Goal: Task Accomplishment & Management: Manage account settings

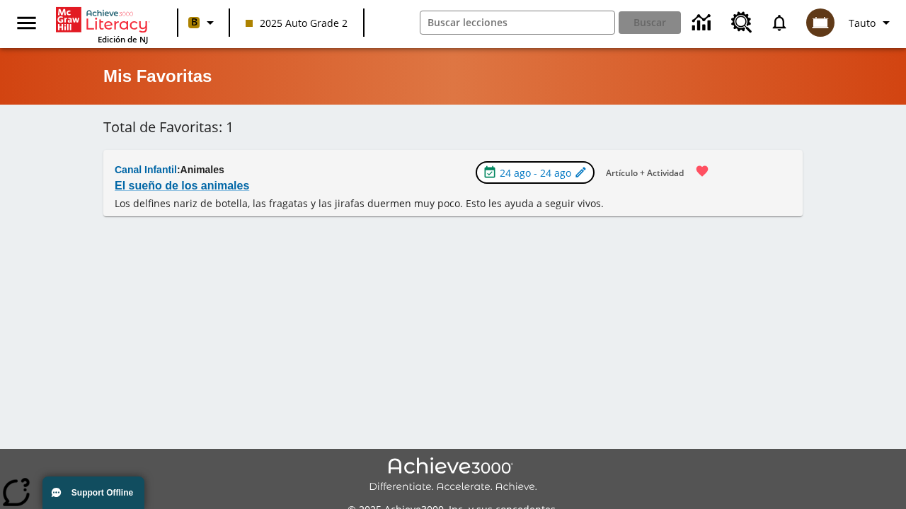
click at [536, 173] on span "24 ago - 24 ago" at bounding box center [535, 173] width 71 height 15
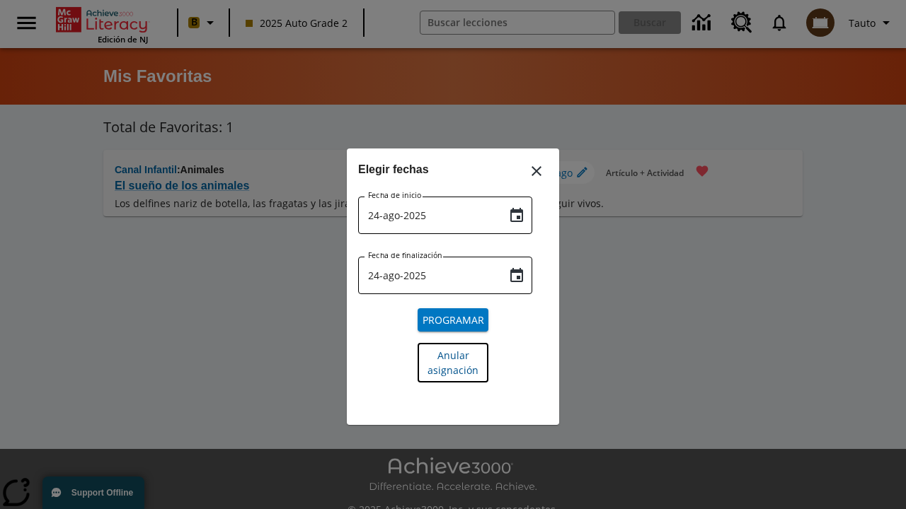
click at [453, 362] on span "Anular asignación" at bounding box center [452, 363] width 51 height 30
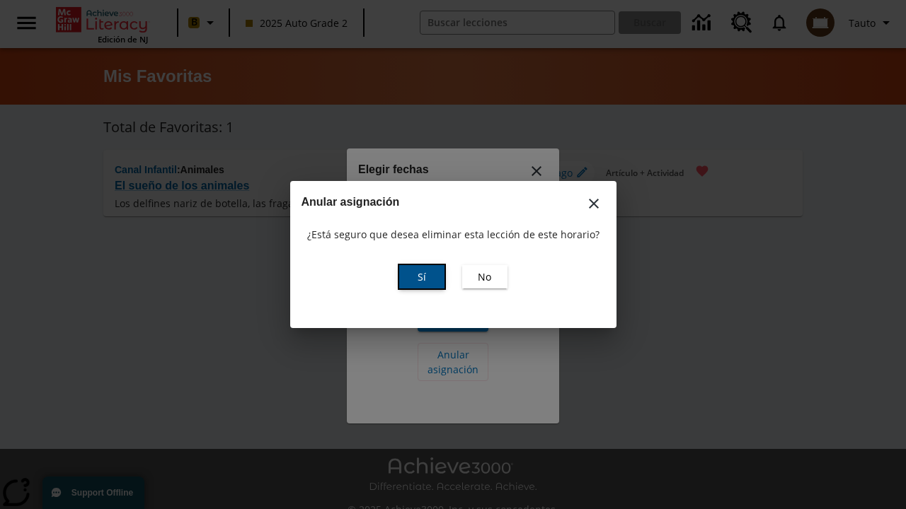
click at [421, 277] on span "Sí" at bounding box center [421, 277] width 8 height 15
